Goal: Transaction & Acquisition: Purchase product/service

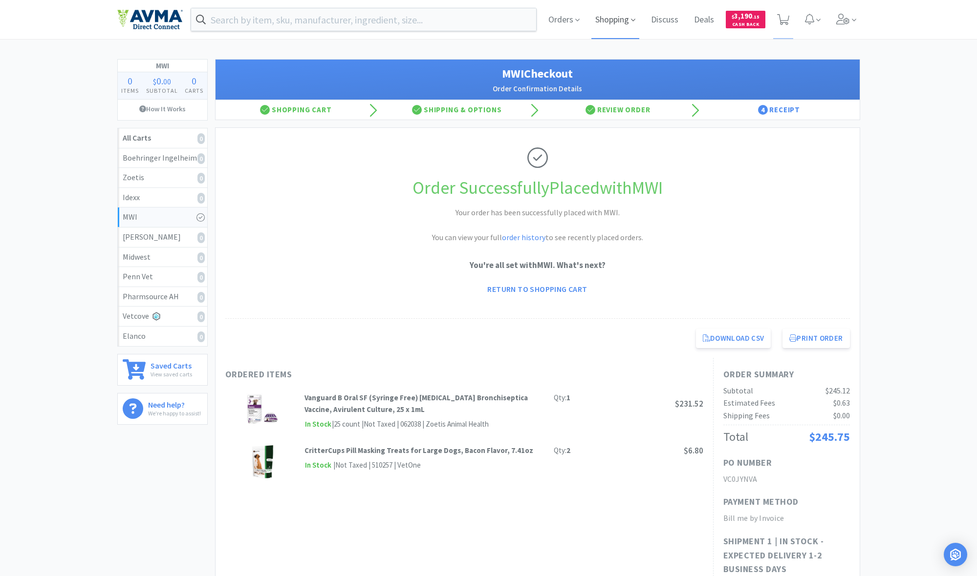
click at [612, 21] on span "Shopping" at bounding box center [615, 19] width 48 height 39
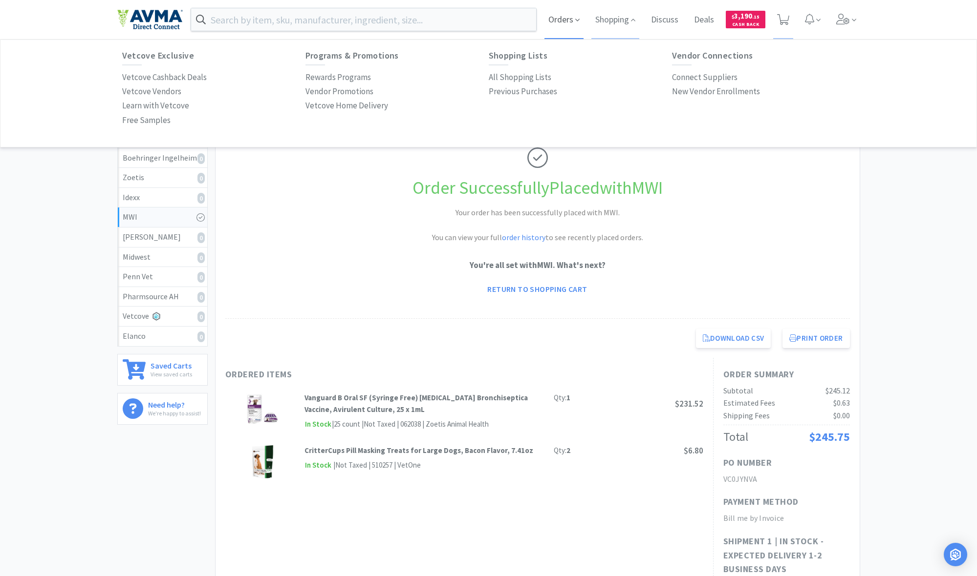
click at [560, 20] on span "Orders" at bounding box center [563, 19] width 39 height 39
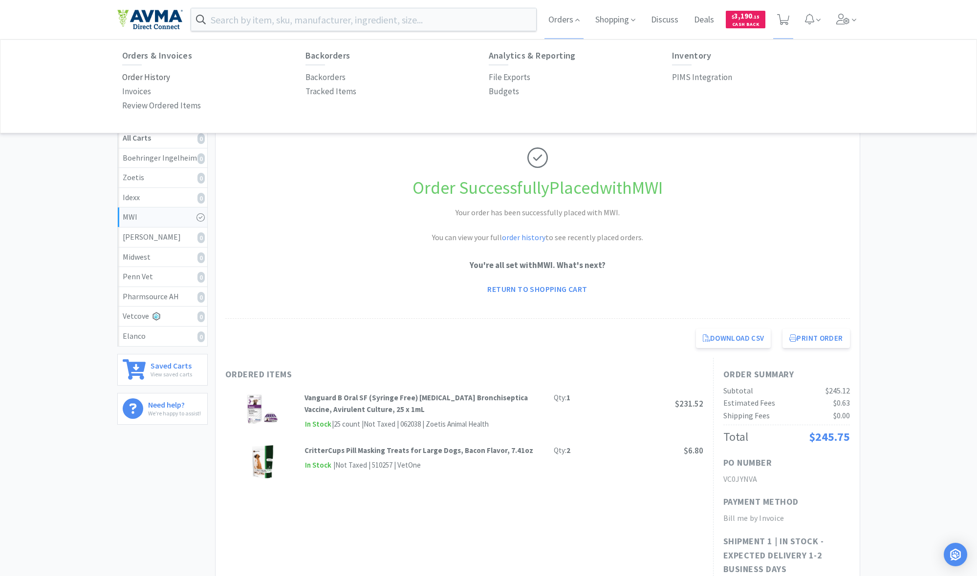
click at [139, 74] on p "Order History" at bounding box center [146, 77] width 48 height 13
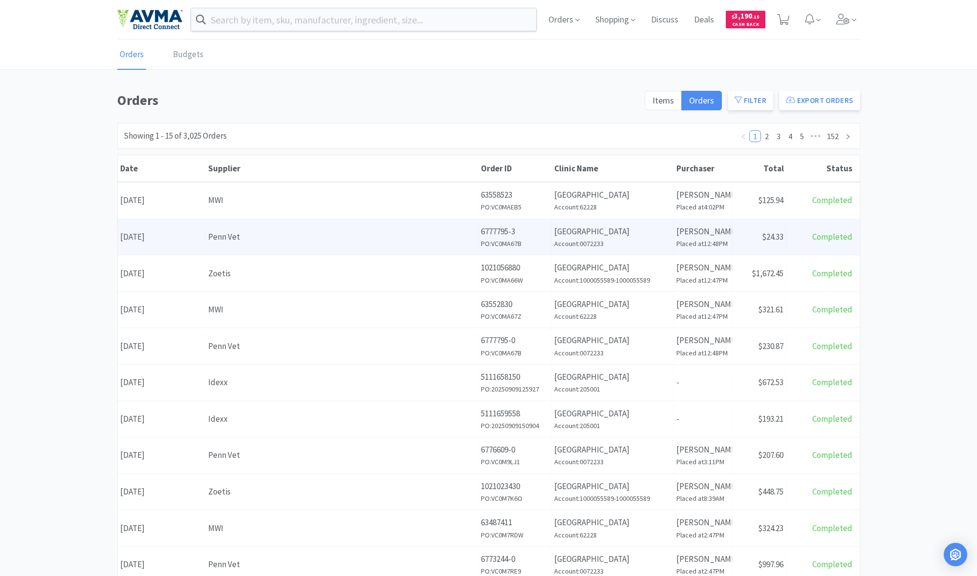
click at [361, 234] on div "Penn Vet" at bounding box center [341, 237] width 267 height 13
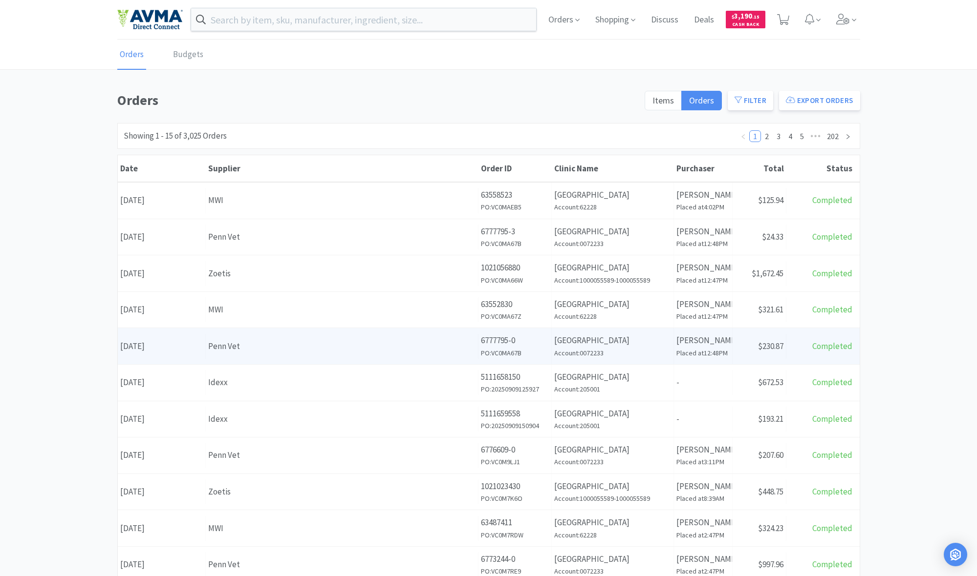
click at [337, 344] on div "Penn Vet" at bounding box center [341, 346] width 267 height 13
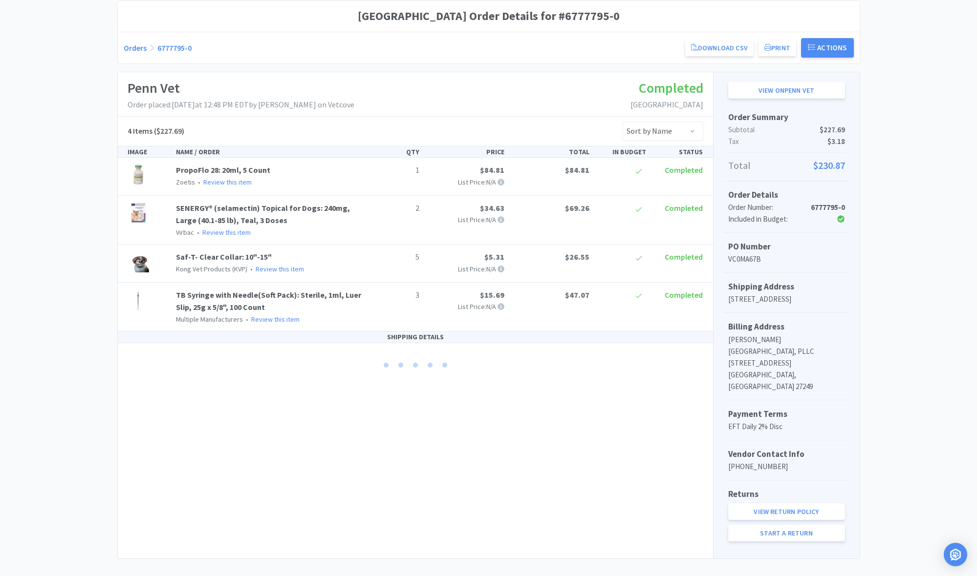
scroll to position [88, 0]
click at [784, 526] on link "Start a Return" at bounding box center [786, 534] width 117 height 17
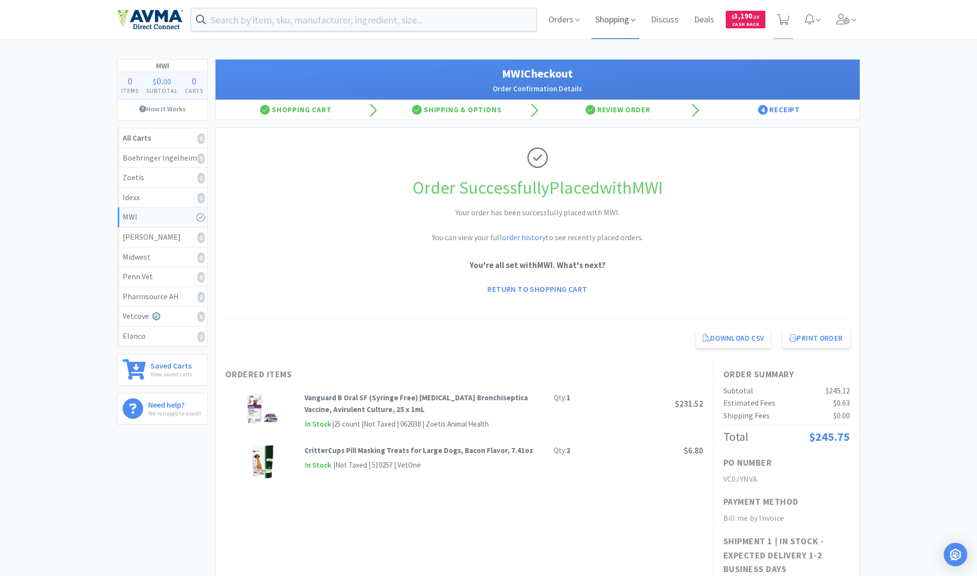
click at [615, 22] on span "Shopping" at bounding box center [615, 19] width 48 height 39
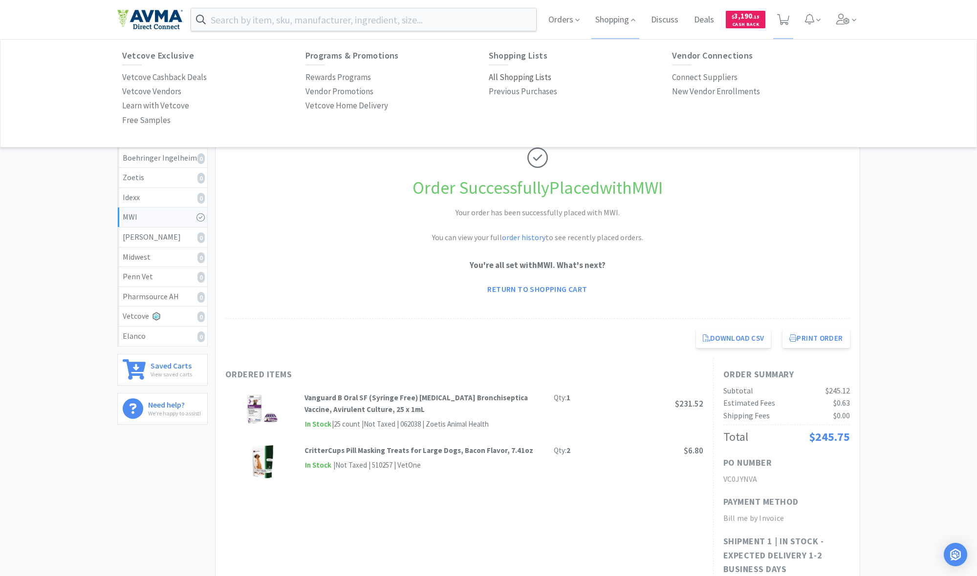
drag, startPoint x: 526, startPoint y: 75, endPoint x: 514, endPoint y: 76, distance: 11.3
click at [526, 75] on p "All Shopping Lists" at bounding box center [520, 77] width 63 height 13
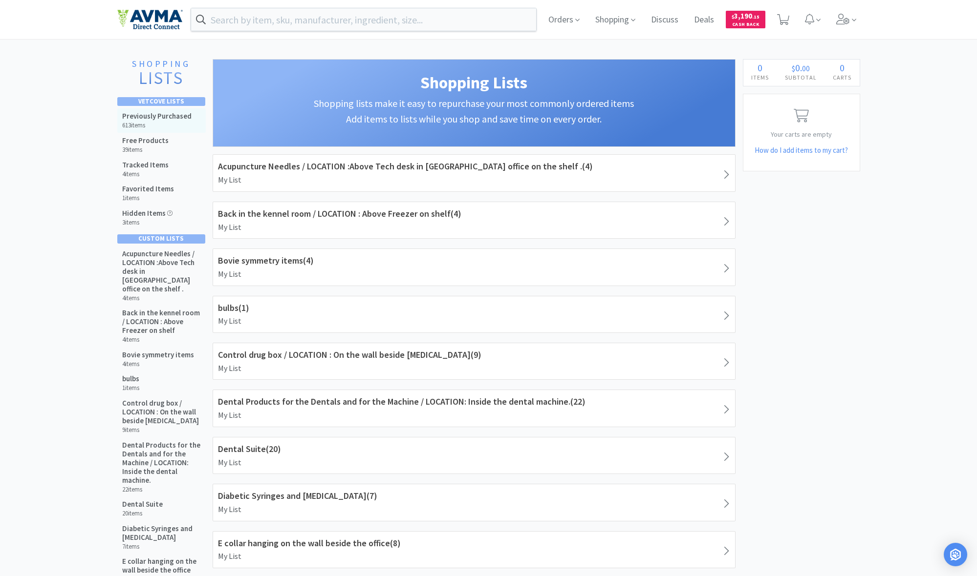
click at [163, 117] on h5 "Previously Purchased" at bounding box center [156, 116] width 69 height 9
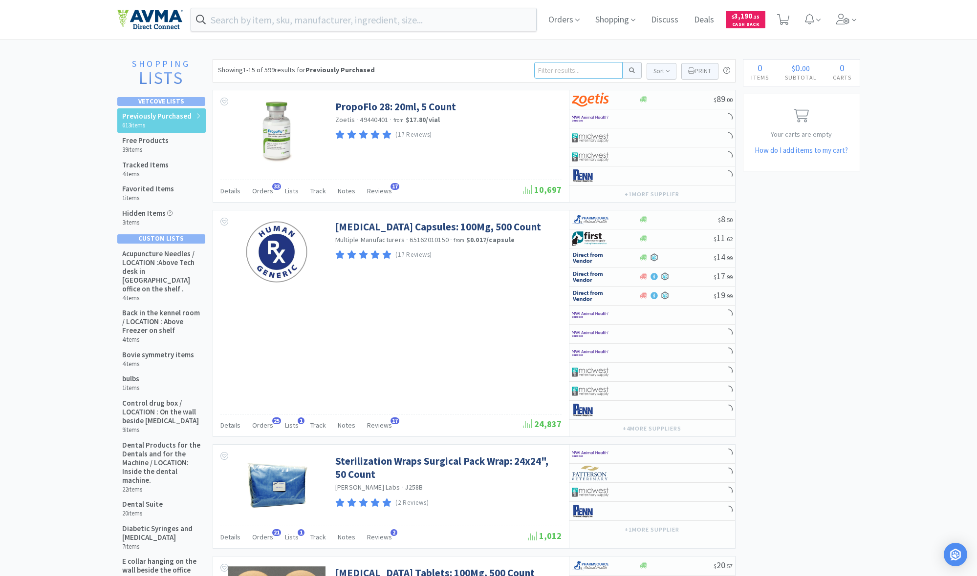
click at [551, 75] on input at bounding box center [578, 70] width 88 height 17
type input "scl210"
click at [630, 70] on button at bounding box center [631, 70] width 19 height 17
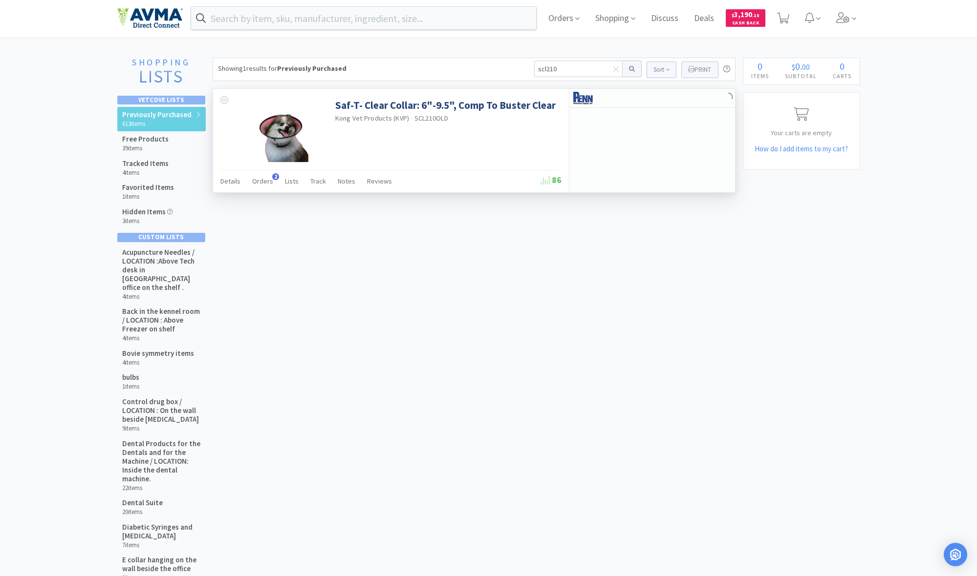
scroll to position [5, 0]
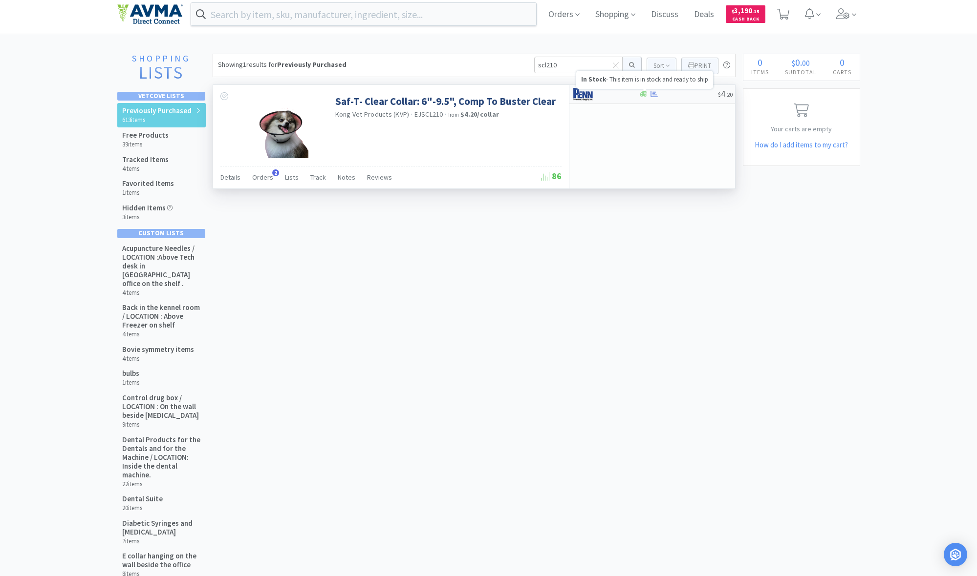
click at [644, 95] on icon at bounding box center [642, 94] width 7 height 6
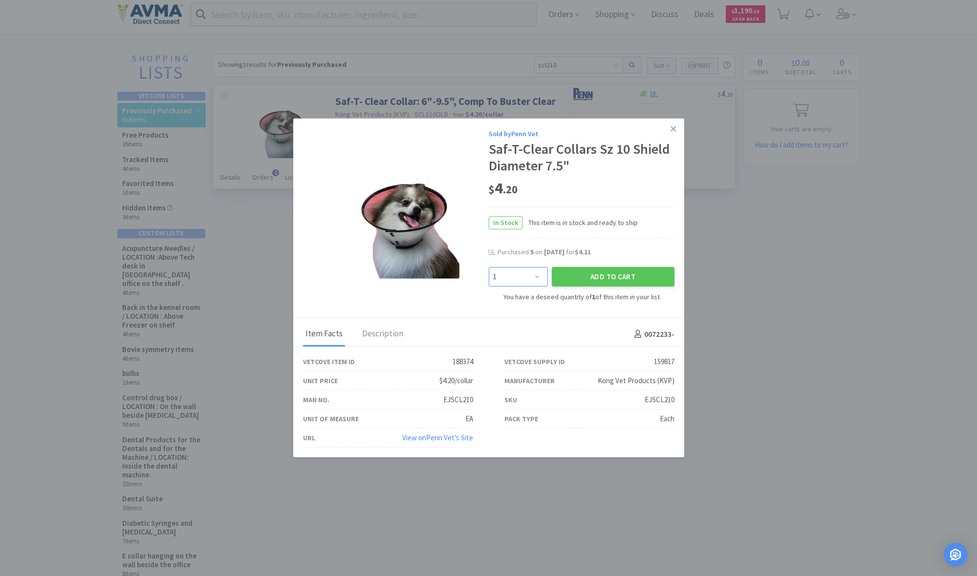
select select "5"
click at [589, 278] on button "Add to Cart" at bounding box center [613, 277] width 123 height 20
select select "5"
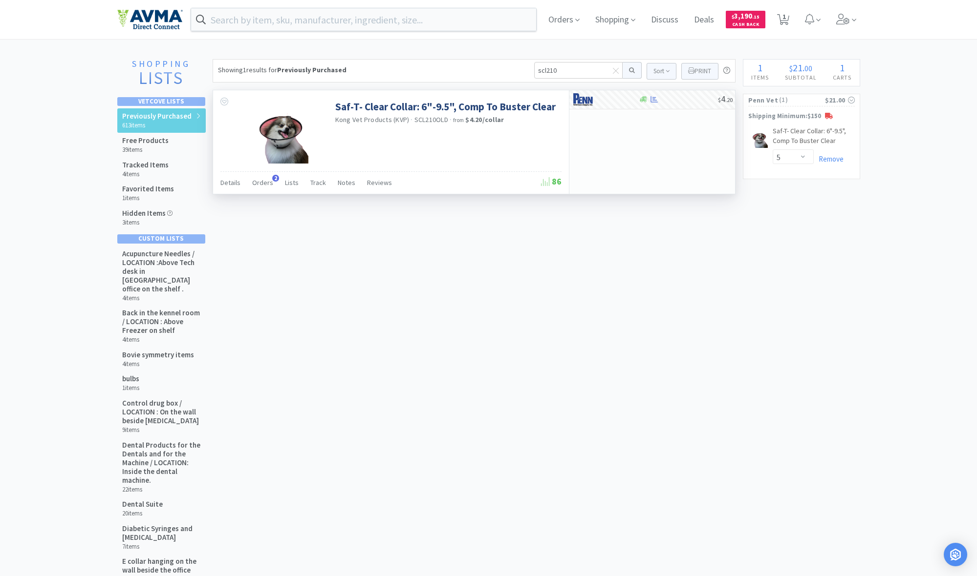
scroll to position [0, 0]
click at [615, 21] on span "Shopping" at bounding box center [615, 19] width 48 height 39
